Goal: Information Seeking & Learning: Learn about a topic

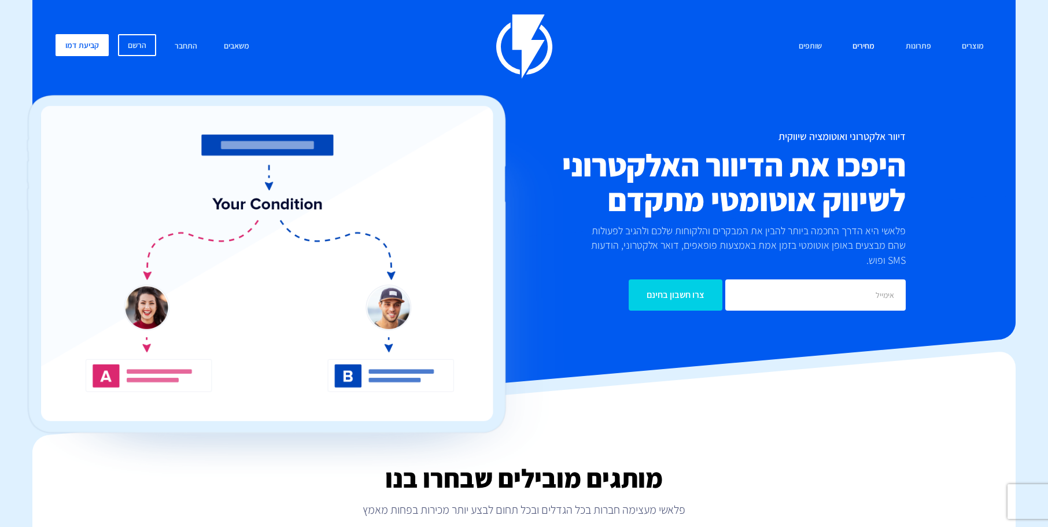
click at [860, 43] on link "מחירים" at bounding box center [863, 46] width 39 height 25
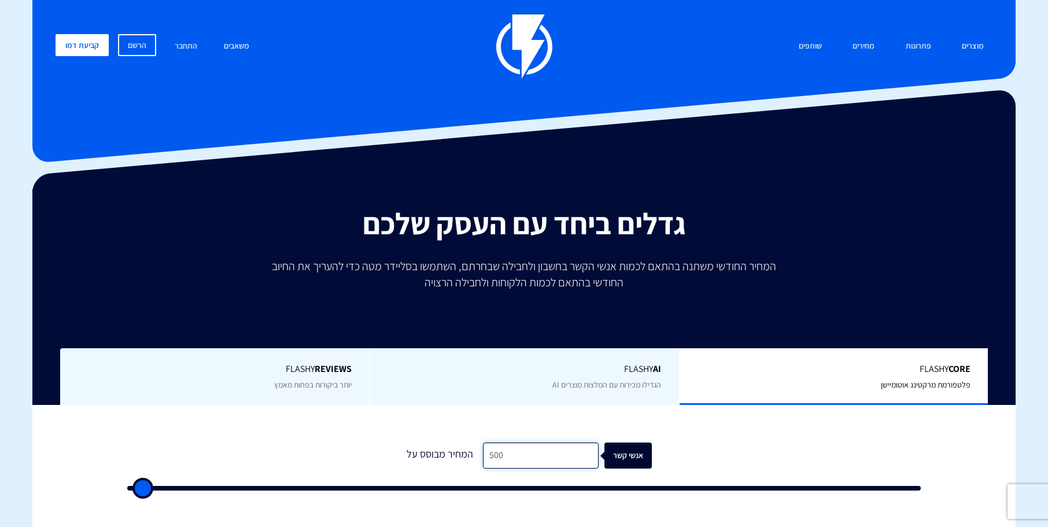
drag, startPoint x: 499, startPoint y: 456, endPoint x: 477, endPoint y: 452, distance: 22.5
click at [483, 452] on input "500" at bounding box center [541, 455] width 116 height 26
type input "1"
type input "500"
type input "10"
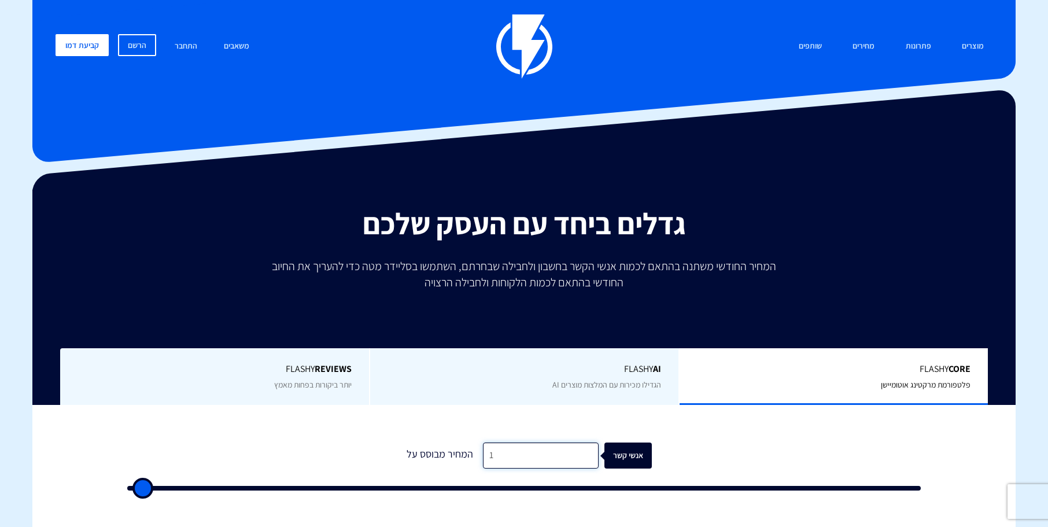
type input "500"
type input "100"
type input "500"
type input "1,000"
type input "1000"
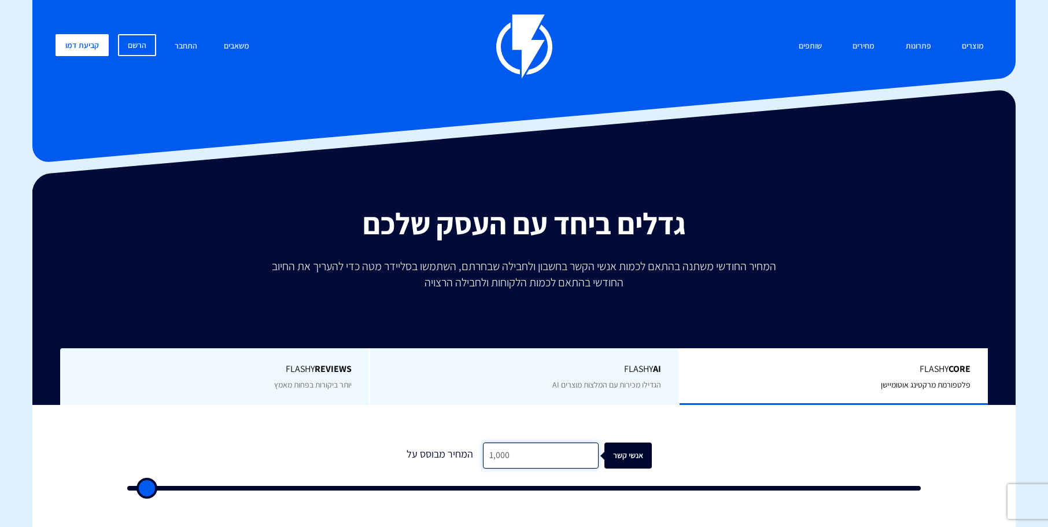
type input "10,000"
type input "10000"
type input "100,000"
type input "100000"
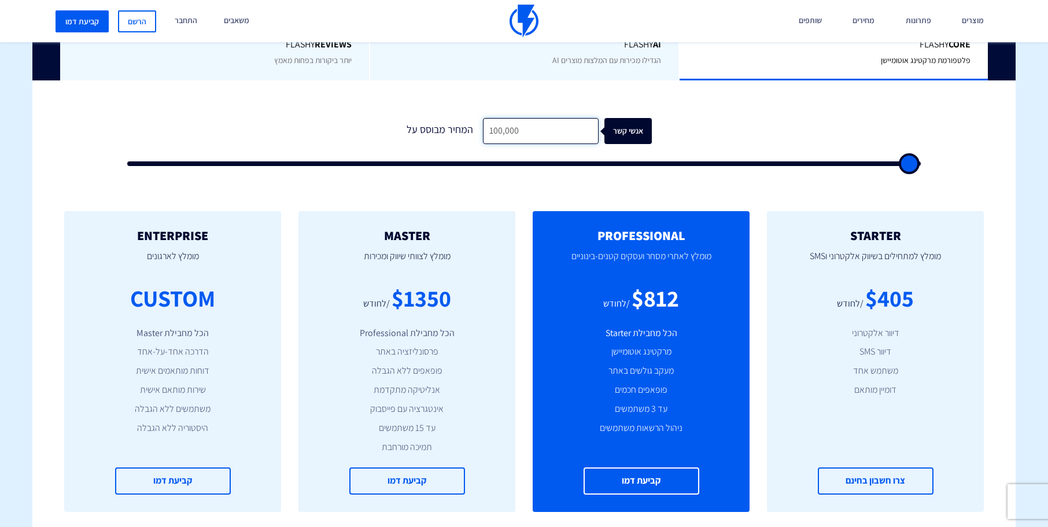
scroll to position [347, 0]
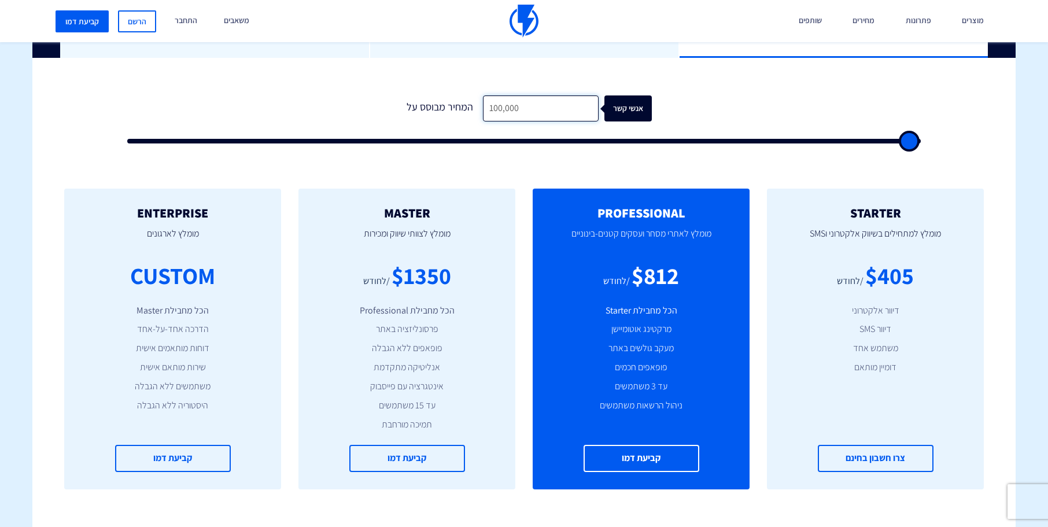
type input "100,000"
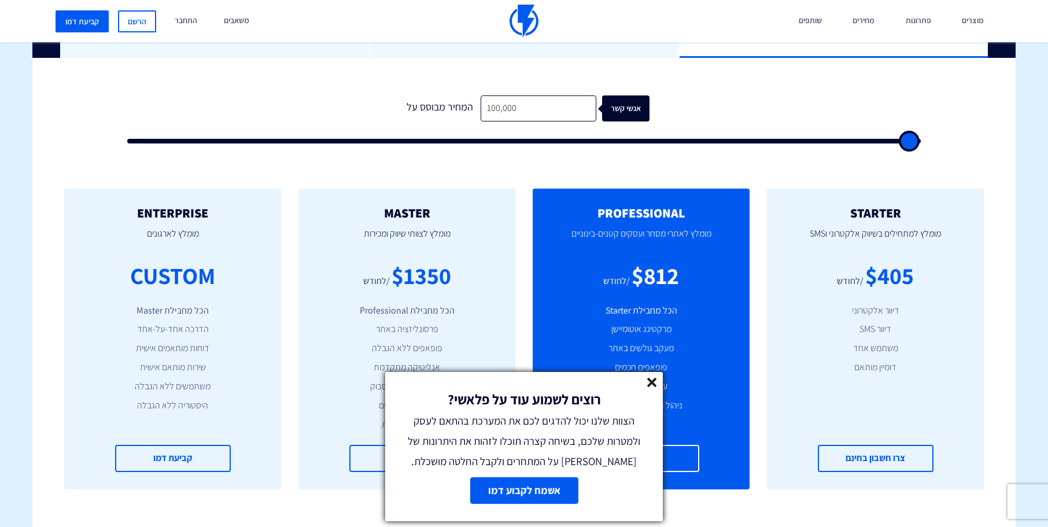
click at [652, 383] on line at bounding box center [652, 382] width 8 height 8
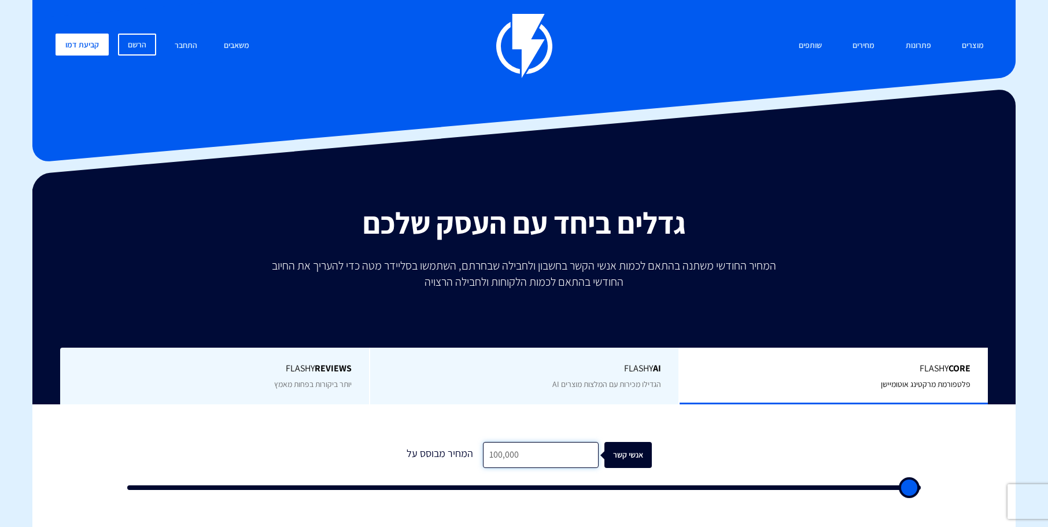
scroll to position [0, 0]
